Goal: Information Seeking & Learning: Learn about a topic

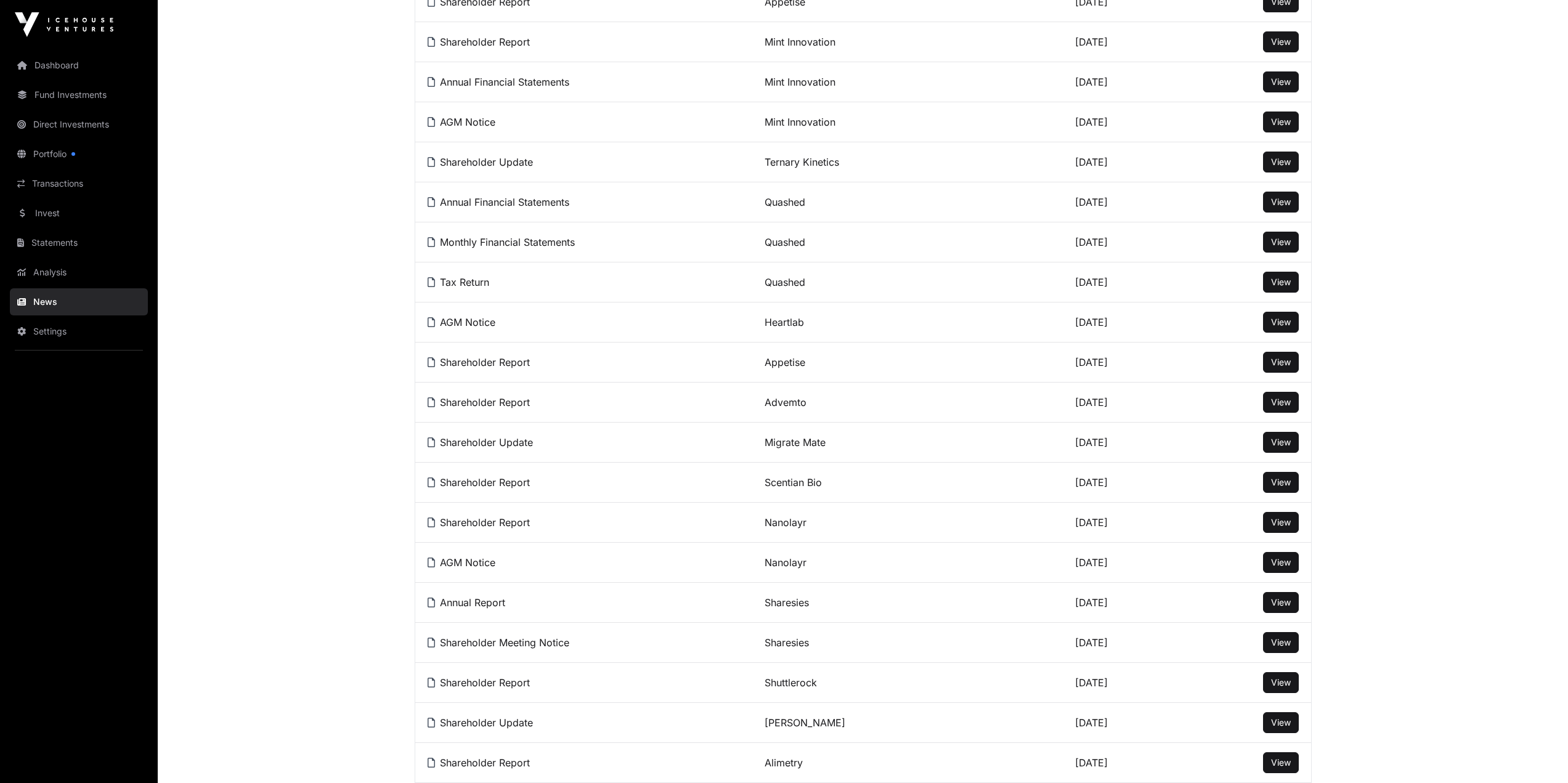
scroll to position [605, 0]
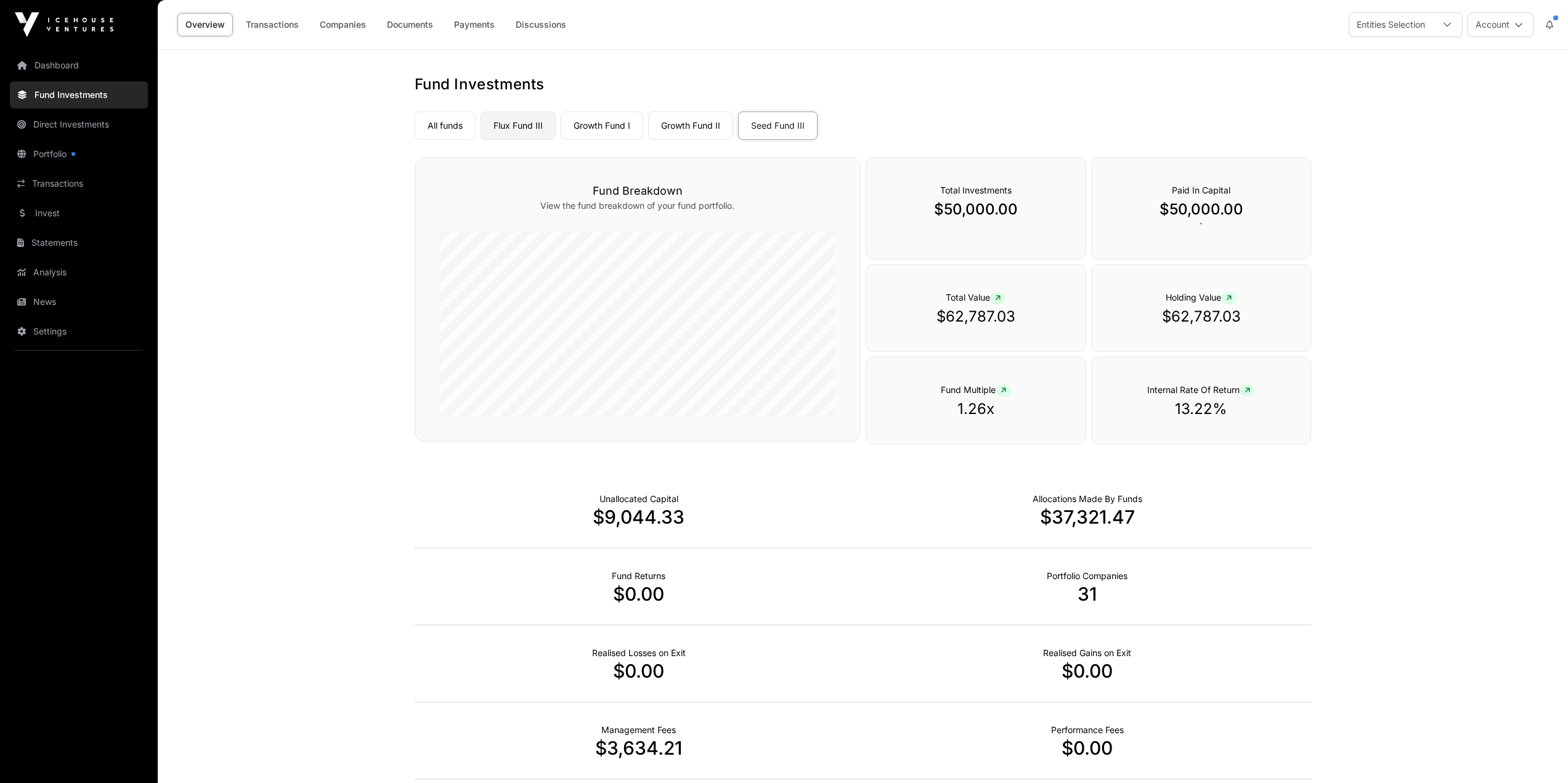
click at [511, 114] on link "Flux Fund III" at bounding box center [518, 126] width 75 height 28
click at [578, 125] on link "Growth Fund I" at bounding box center [602, 126] width 83 height 28
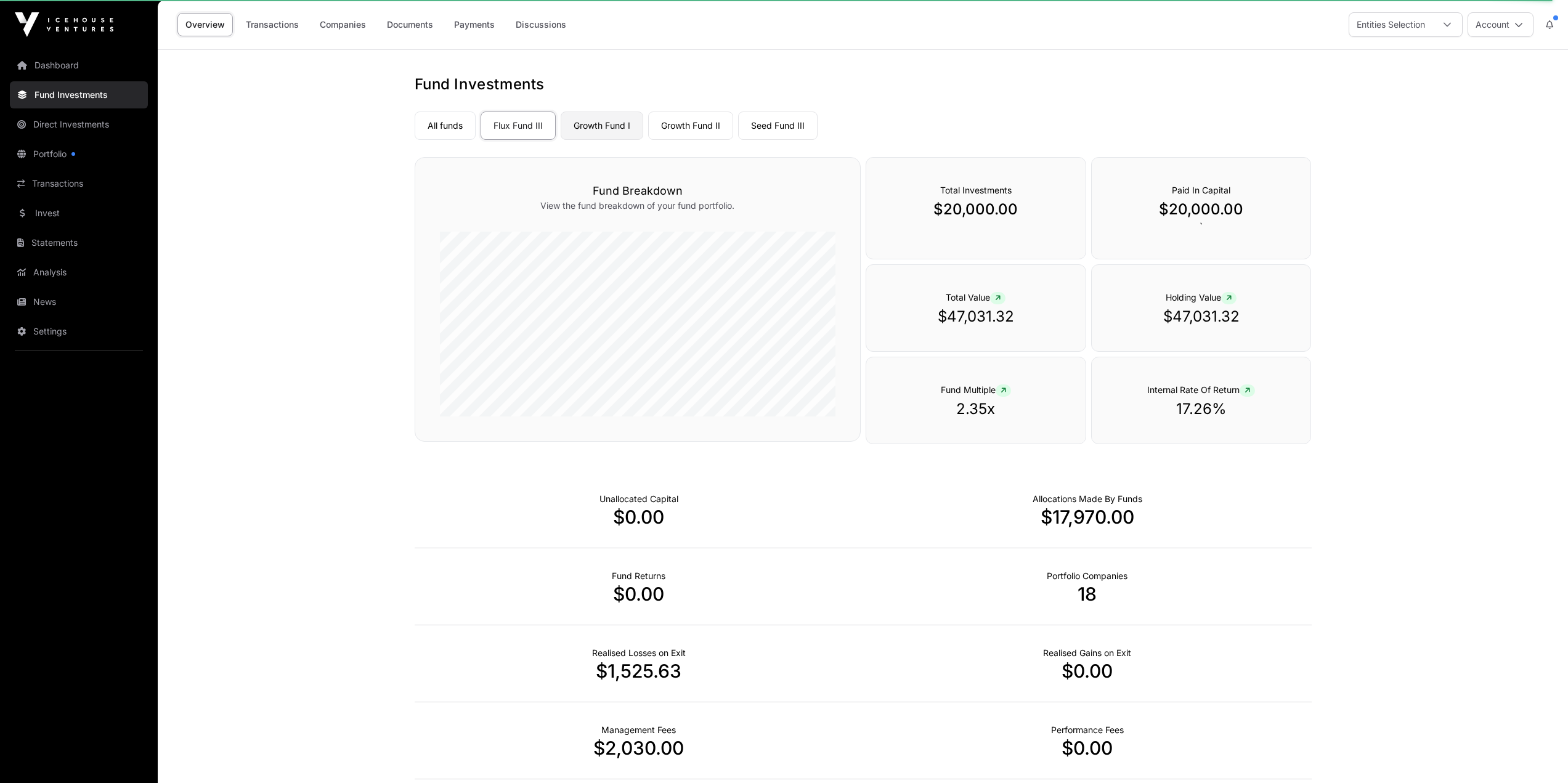
click at [598, 126] on link "Growth Fund I" at bounding box center [602, 126] width 83 height 28
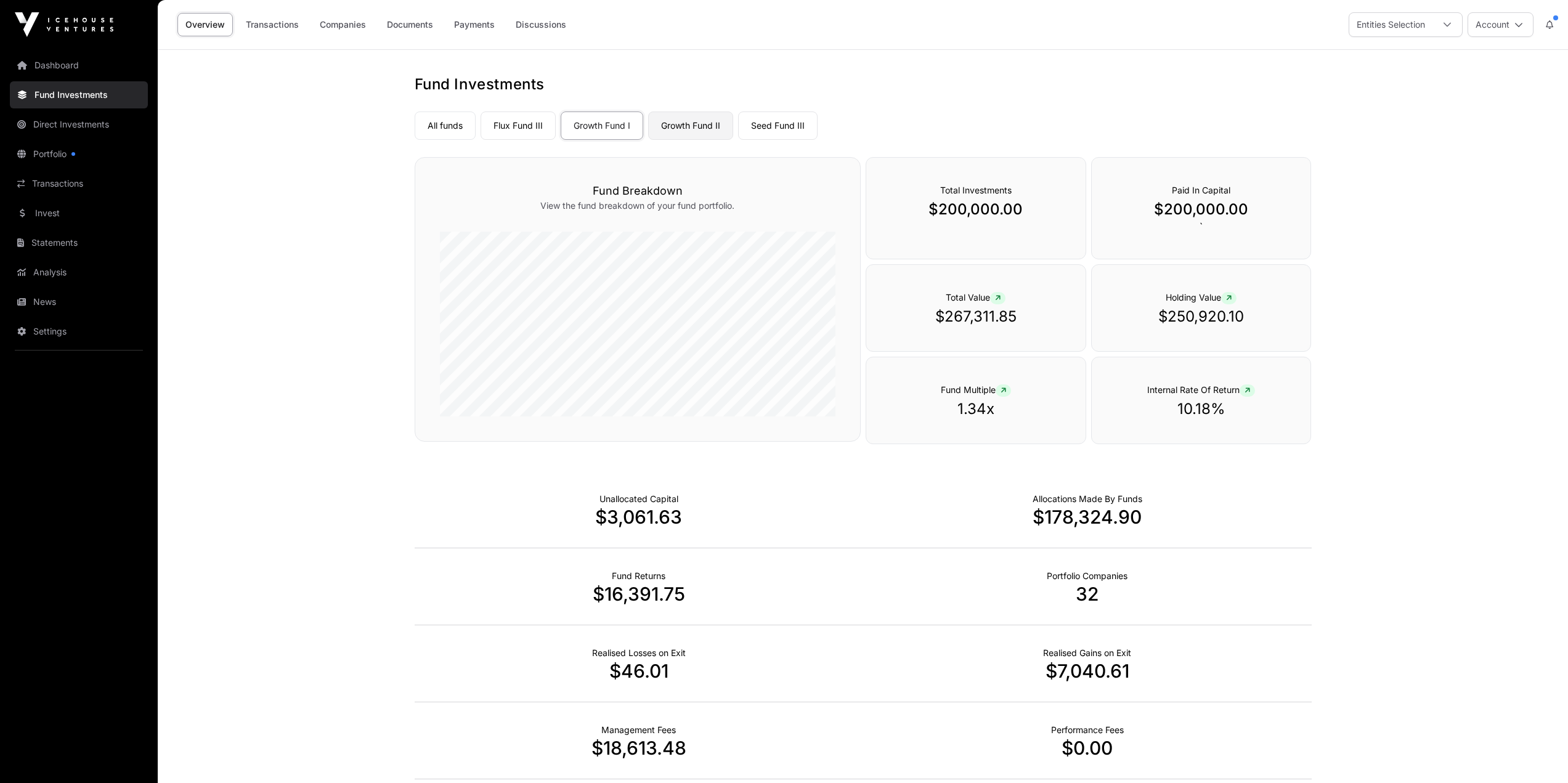
click at [672, 123] on link "Growth Fund II" at bounding box center [690, 126] width 85 height 28
click at [756, 126] on link "Seed Fund III" at bounding box center [778, 126] width 80 height 28
